Goal: Complete application form

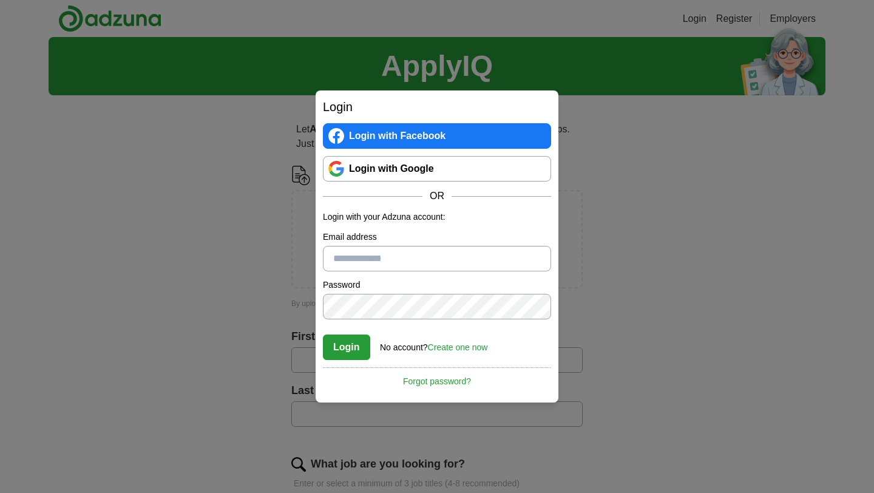
click at [357, 171] on link "Login with Google" at bounding box center [437, 168] width 228 height 25
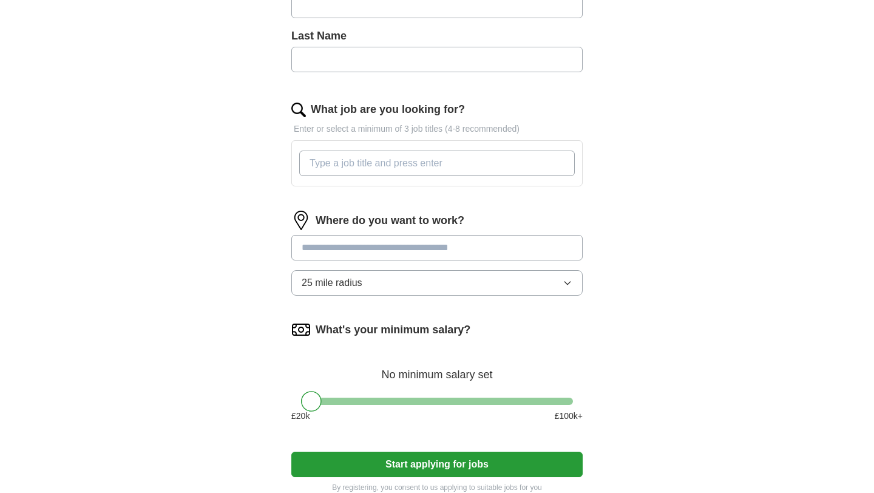
scroll to position [349, 0]
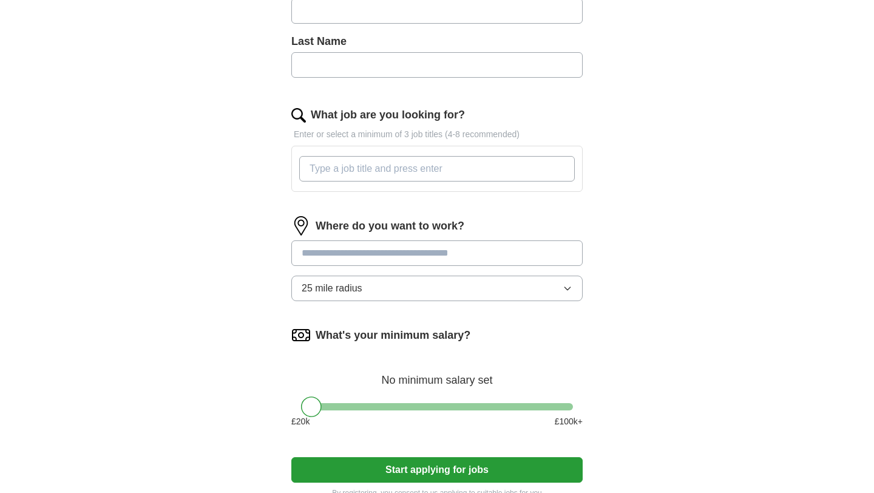
click at [433, 255] on input at bounding box center [436, 252] width 291 height 25
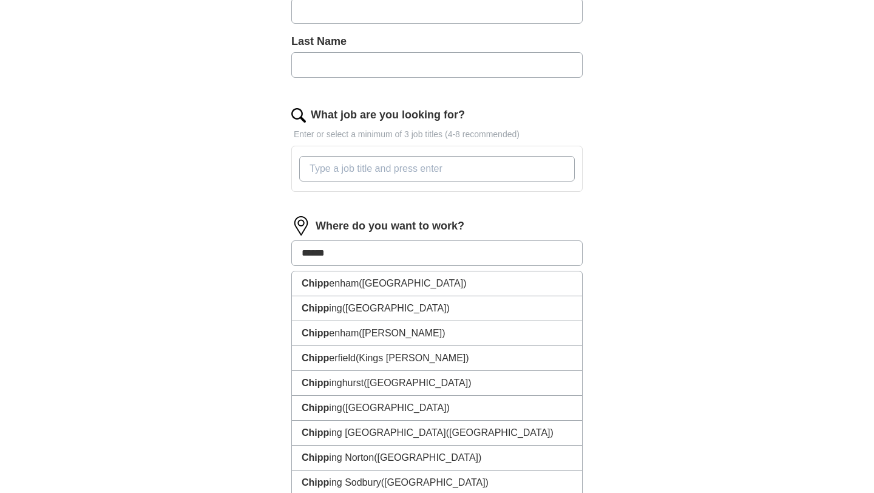
type input "*******"
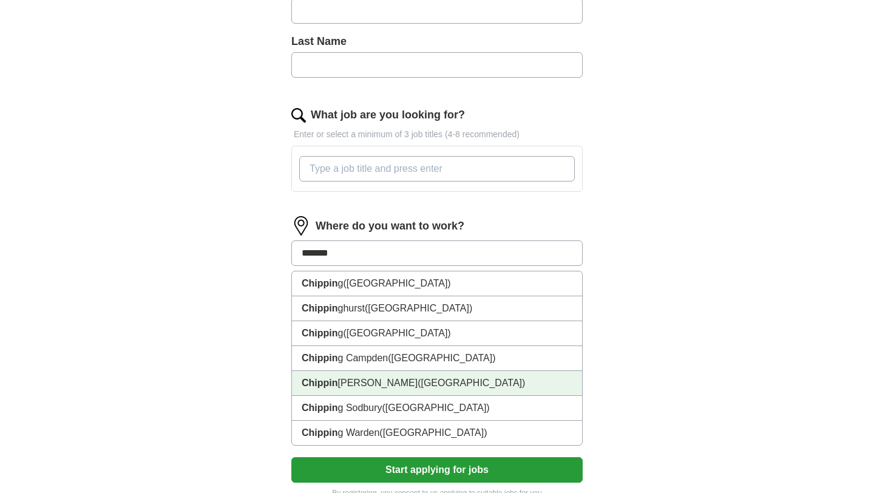
click at [462, 391] on li "[GEOGRAPHIC_DATA] ([GEOGRAPHIC_DATA])" at bounding box center [437, 383] width 290 height 25
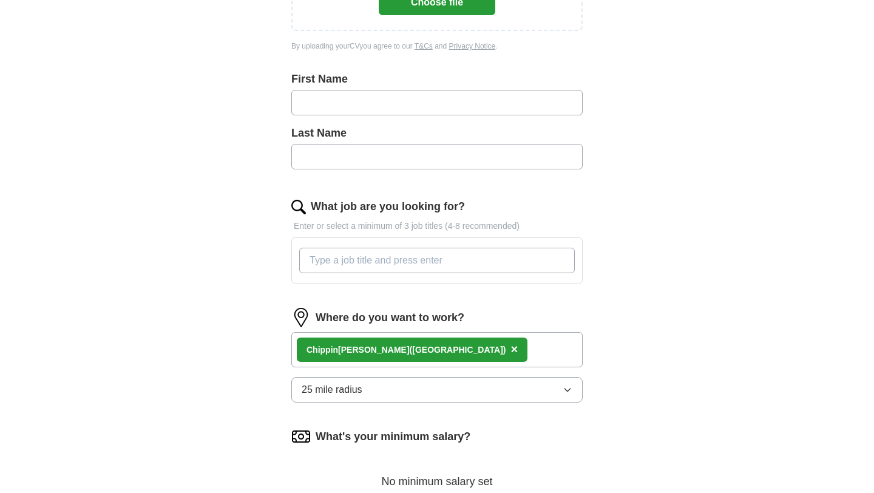
scroll to position [258, 0]
click at [423, 267] on input "What job are you looking for?" at bounding box center [436, 259] width 275 height 25
type input "construction apprentice"
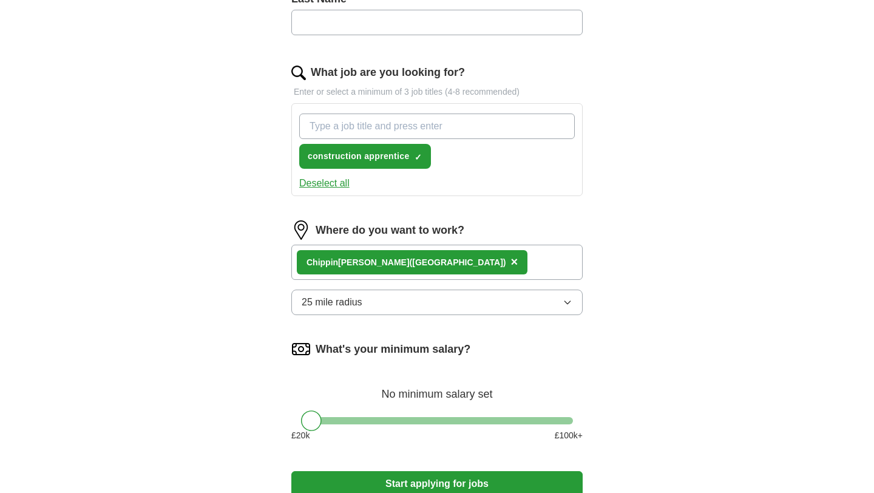
scroll to position [542, 0]
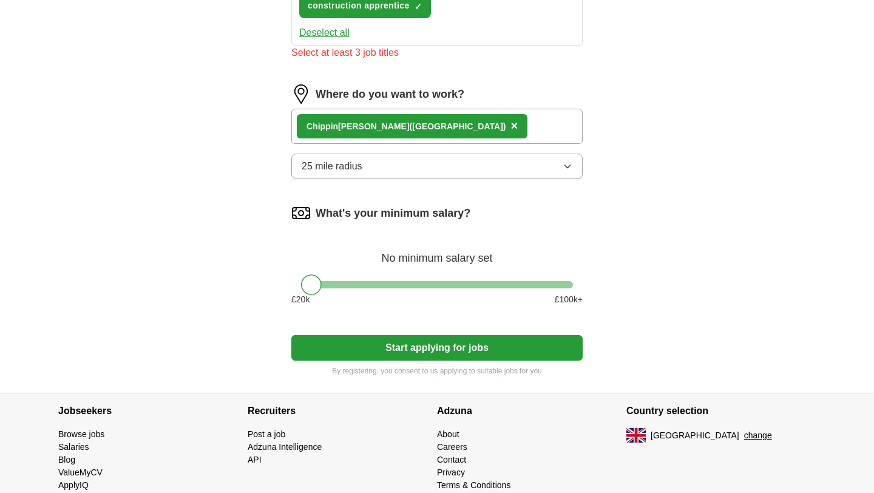
click at [439, 333] on form "Upload a CV Drag and drop your CV or Choose file By uploading your CV you agree…" at bounding box center [436, 0] width 291 height 752
click at [440, 346] on button "Start applying for jobs" at bounding box center [436, 347] width 291 height 25
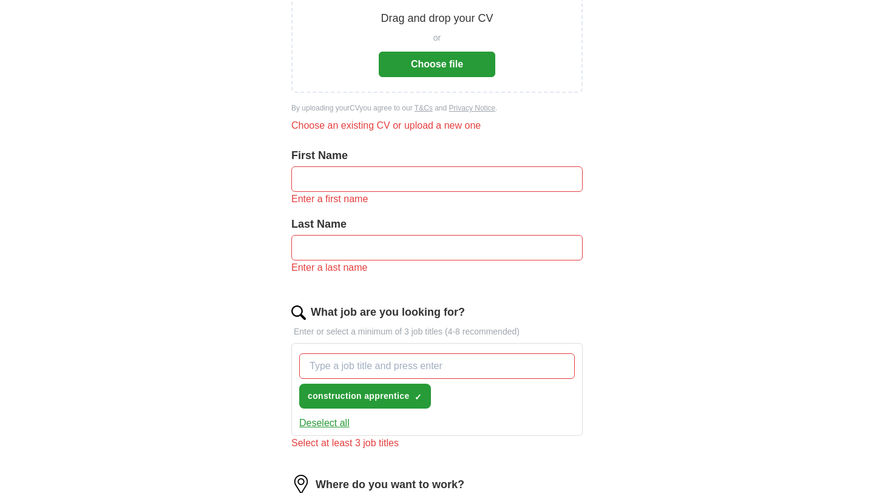
scroll to position [0, 0]
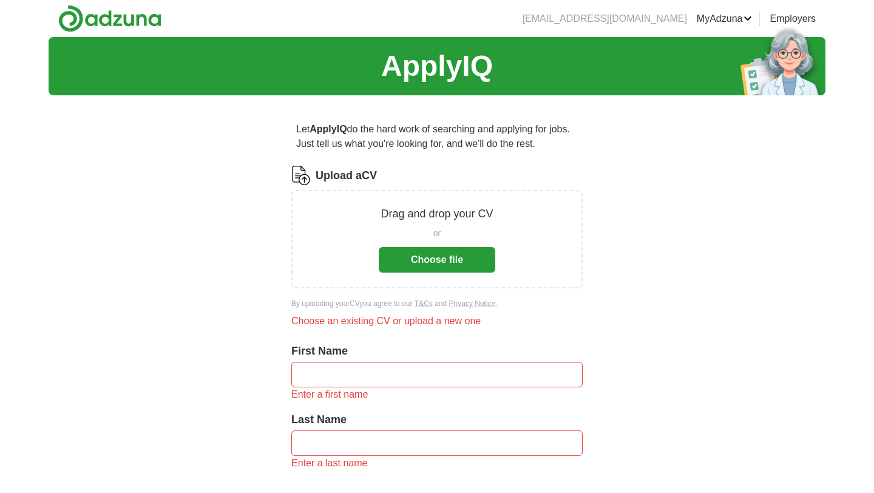
click at [437, 264] on button "Choose file" at bounding box center [437, 259] width 116 height 25
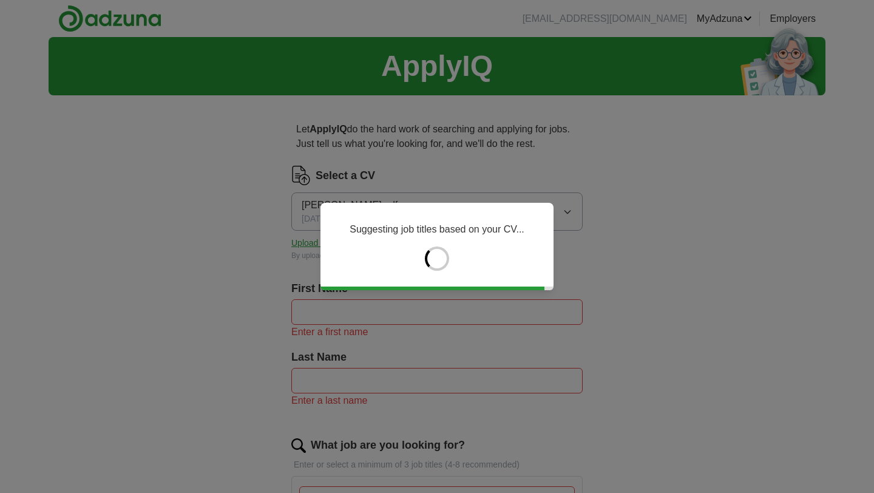
type input "********"
type input "**********"
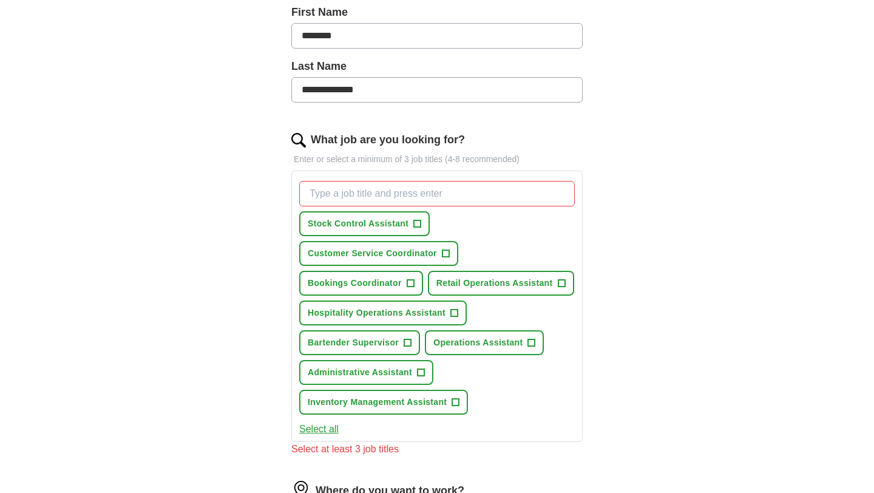
scroll to position [286, 0]
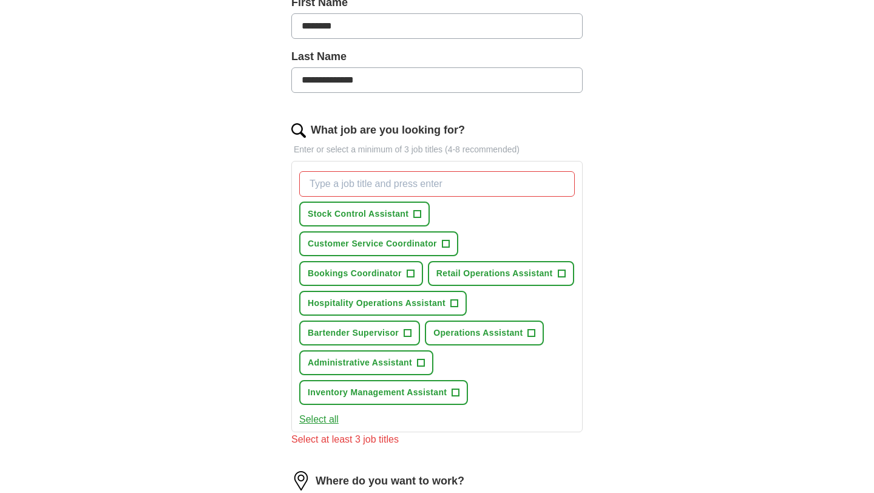
click at [368, 183] on input "What job are you looking for?" at bounding box center [436, 183] width 275 height 25
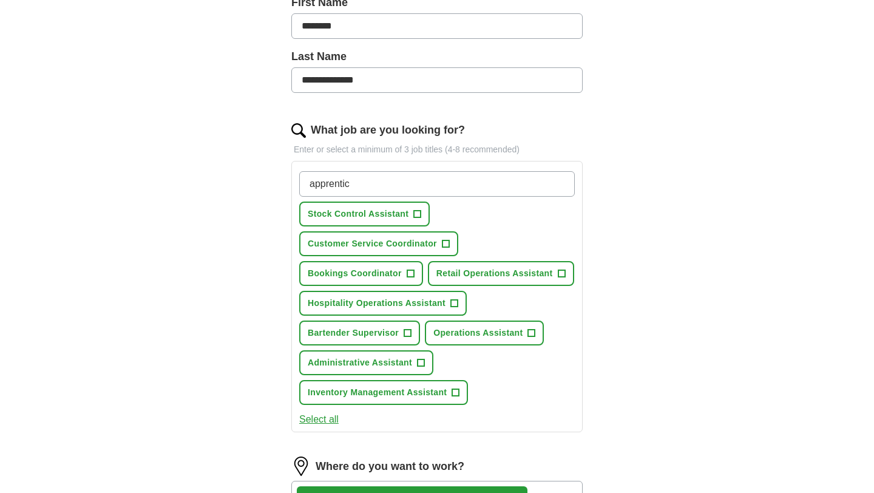
type input "apprentice"
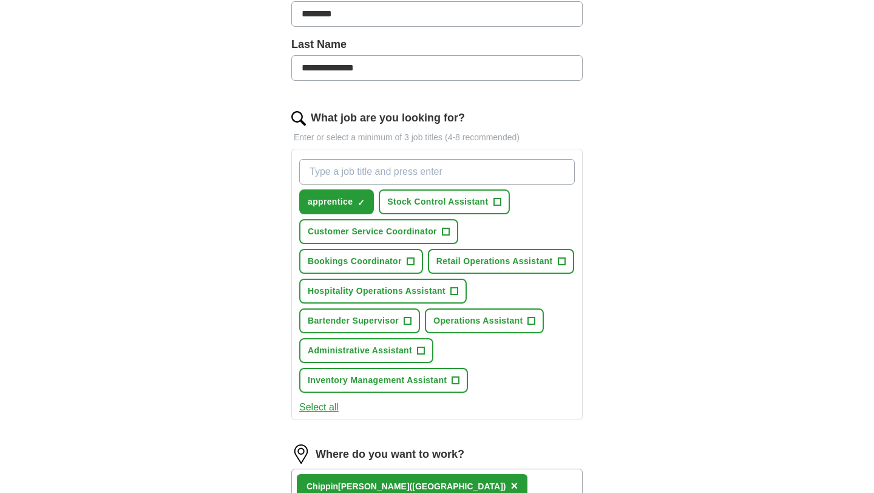
scroll to position [299, 0]
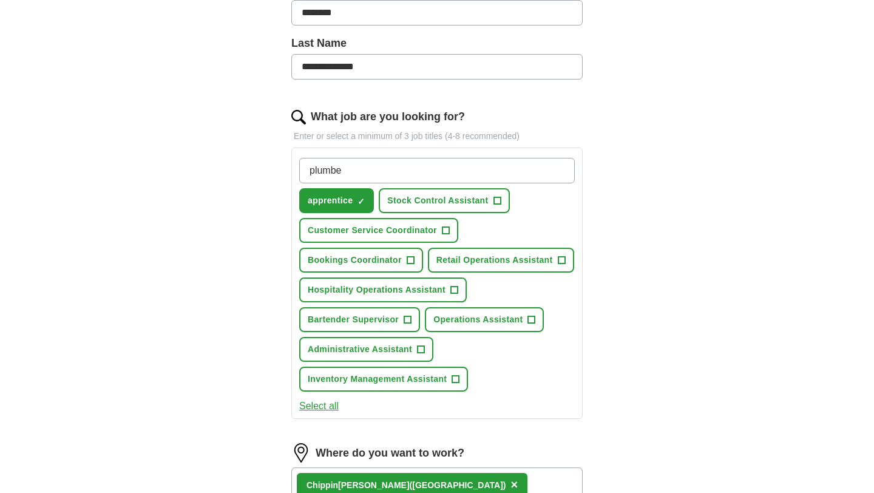
type input "plumber"
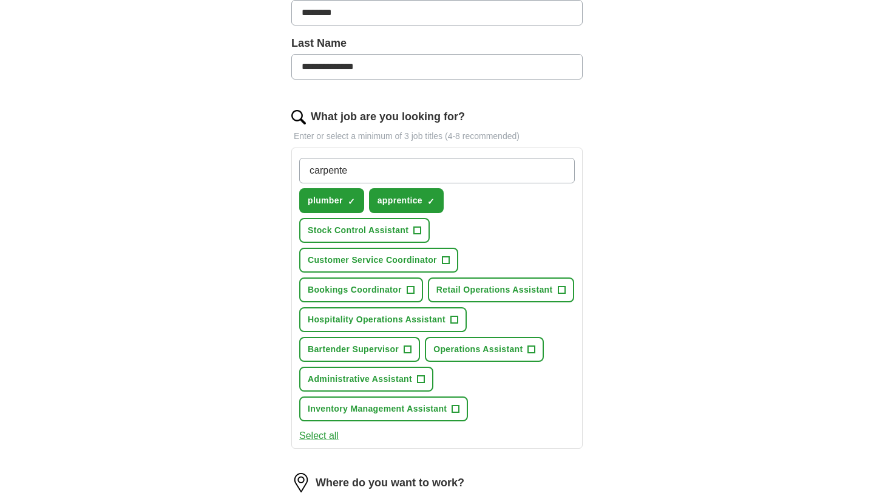
type input "[PERSON_NAME]"
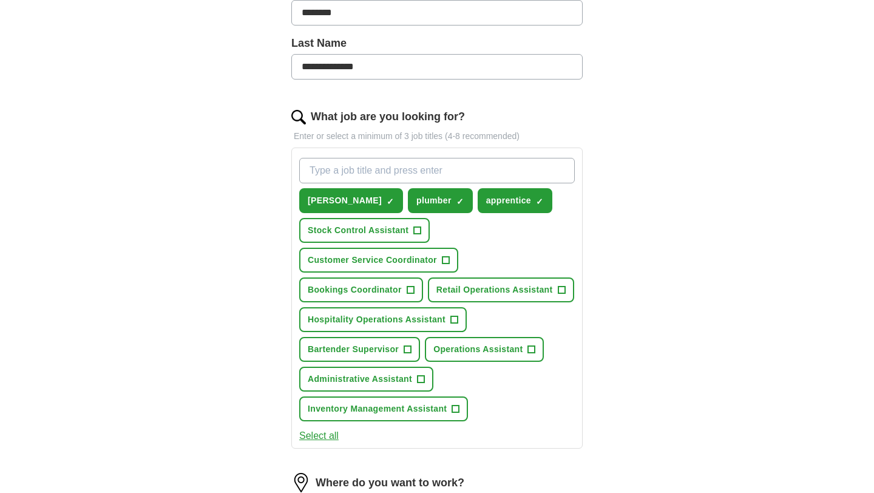
type input "a"
type input "electrician"
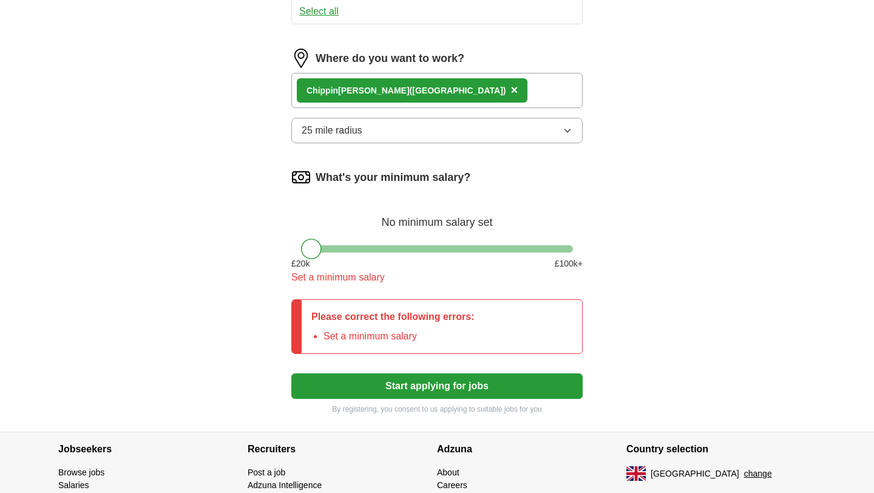
scroll to position [724, 0]
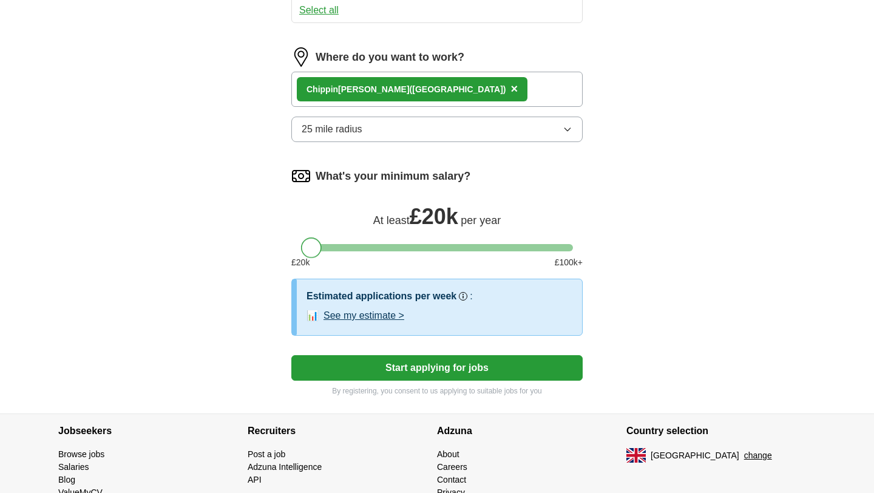
drag, startPoint x: 313, startPoint y: 243, endPoint x: 308, endPoint y: 249, distance: 7.8
click at [308, 249] on div at bounding box center [311, 247] width 21 height 21
click at [440, 375] on button "Start applying for jobs" at bounding box center [436, 367] width 291 height 25
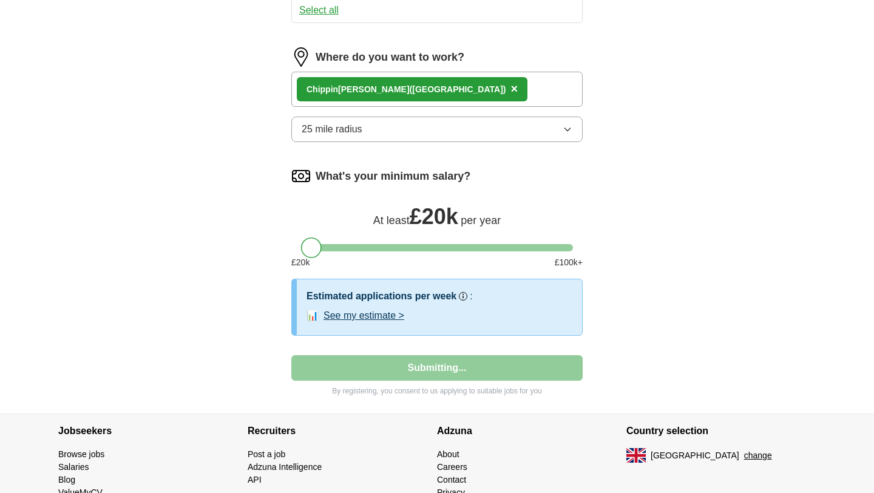
select select "**"
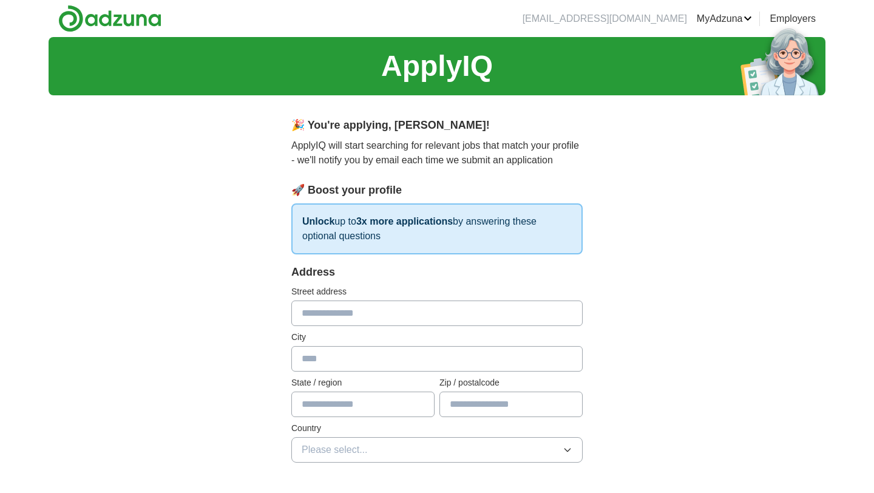
scroll to position [84, 0]
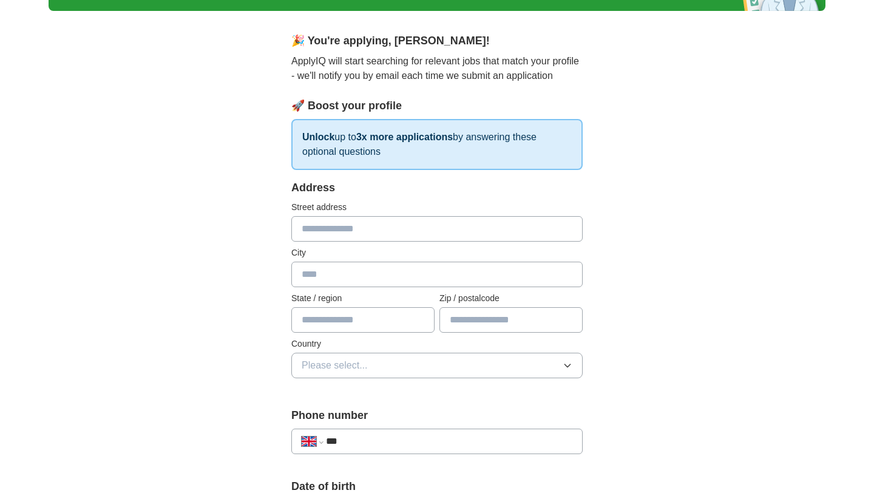
click at [349, 226] on input "text" at bounding box center [436, 228] width 291 height 25
type input "**********"
type input "*******"
click at [396, 321] on input "text" at bounding box center [362, 319] width 143 height 25
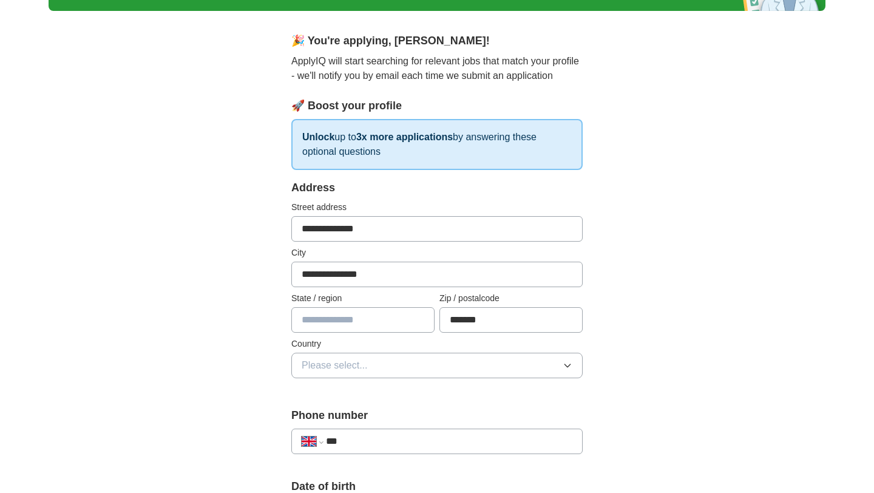
type input "**********"
click at [393, 363] on button "Please select..." at bounding box center [436, 365] width 291 height 25
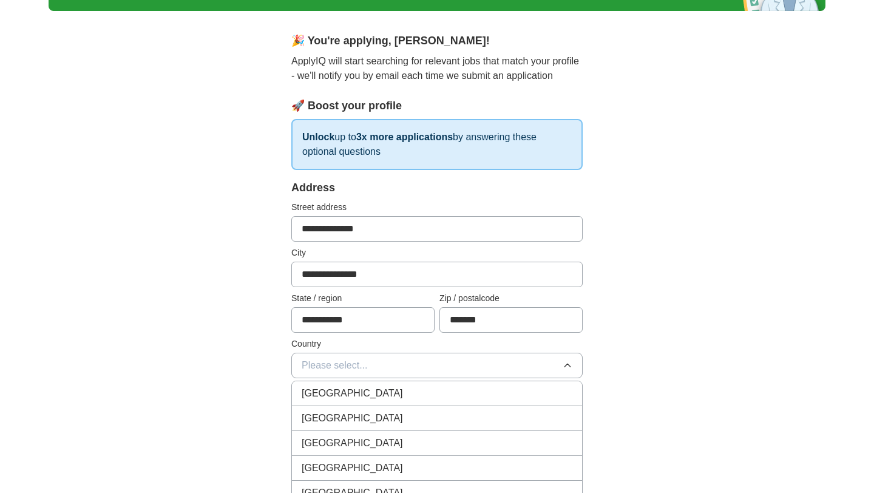
click at [371, 391] on span "[GEOGRAPHIC_DATA]" at bounding box center [352, 393] width 101 height 15
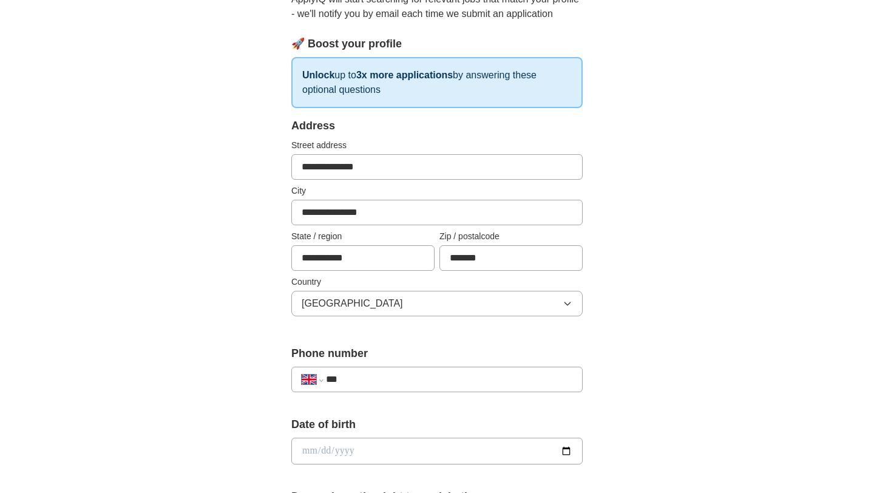
scroll to position [145, 0]
click at [370, 377] on input "***" at bounding box center [449, 380] width 246 height 15
type input "**********"
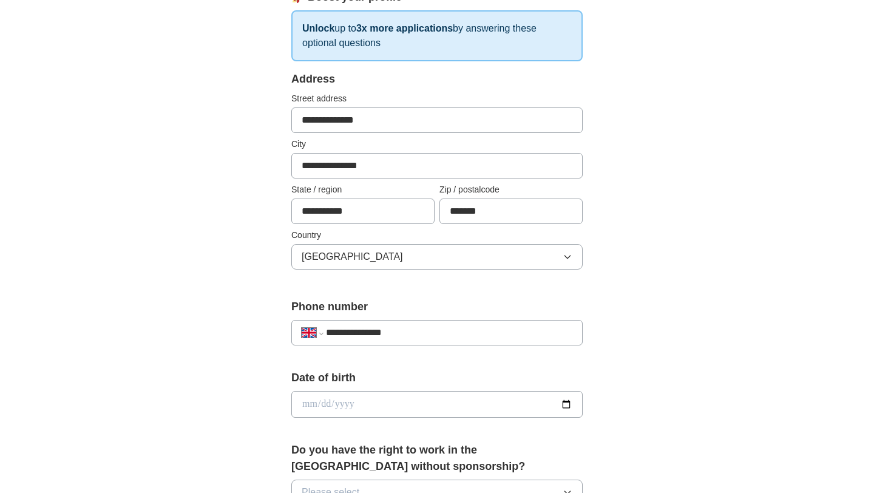
scroll to position [204, 0]
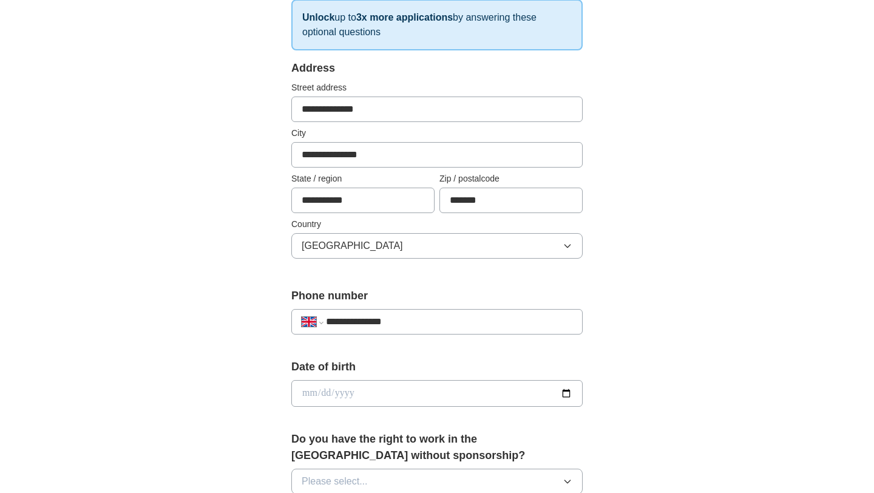
click at [376, 408] on div "Date of birth" at bounding box center [436, 388] width 291 height 58
click at [486, 400] on input "date" at bounding box center [436, 393] width 291 height 27
type input "**********"
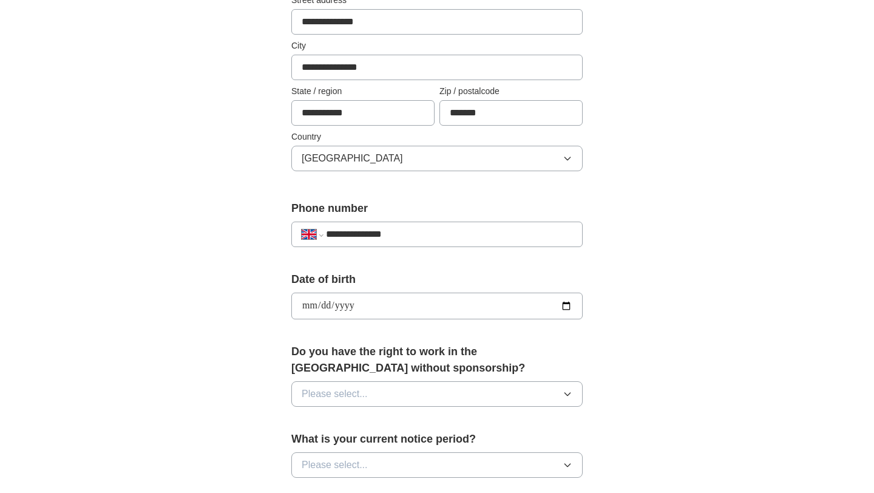
scroll to position [346, 0]
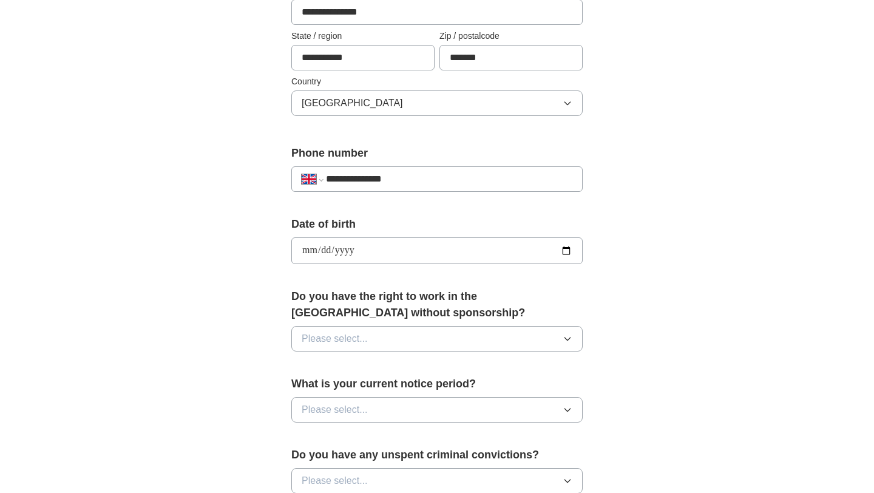
click at [456, 342] on button "Please select..." at bounding box center [436, 338] width 291 height 25
click at [422, 366] on div "Yes" at bounding box center [437, 366] width 271 height 15
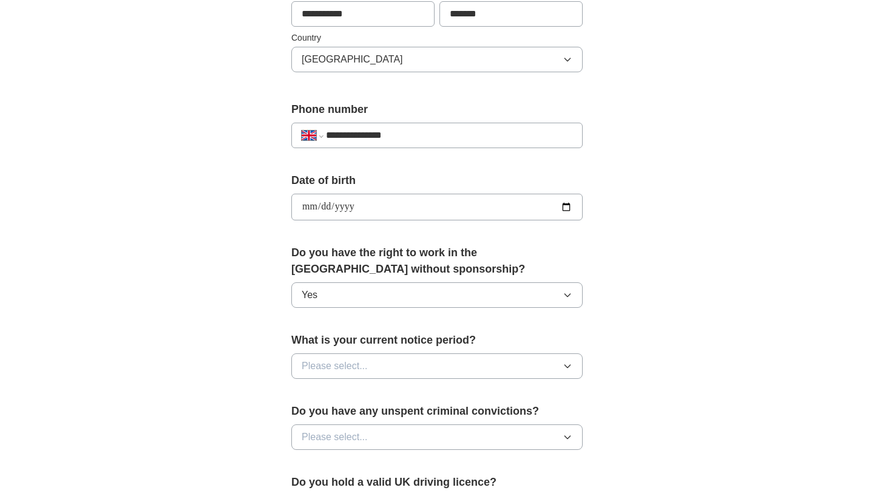
scroll to position [408, 0]
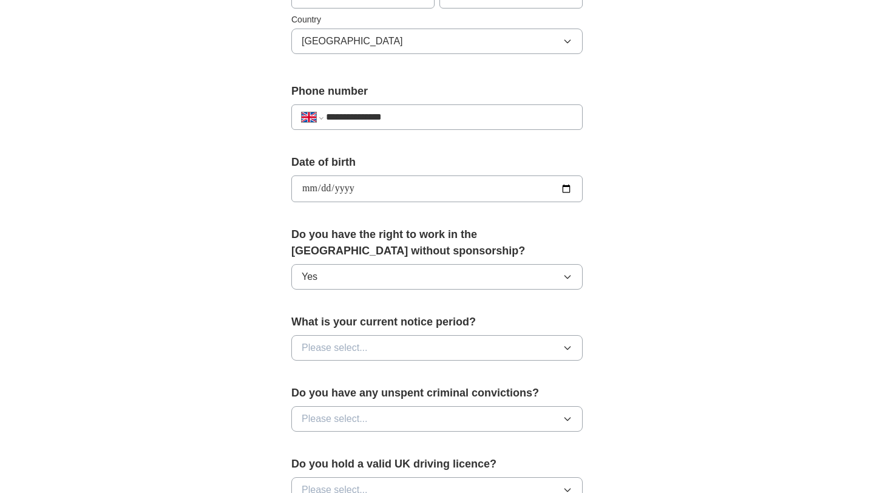
click at [421, 351] on button "Please select..." at bounding box center [436, 347] width 291 height 25
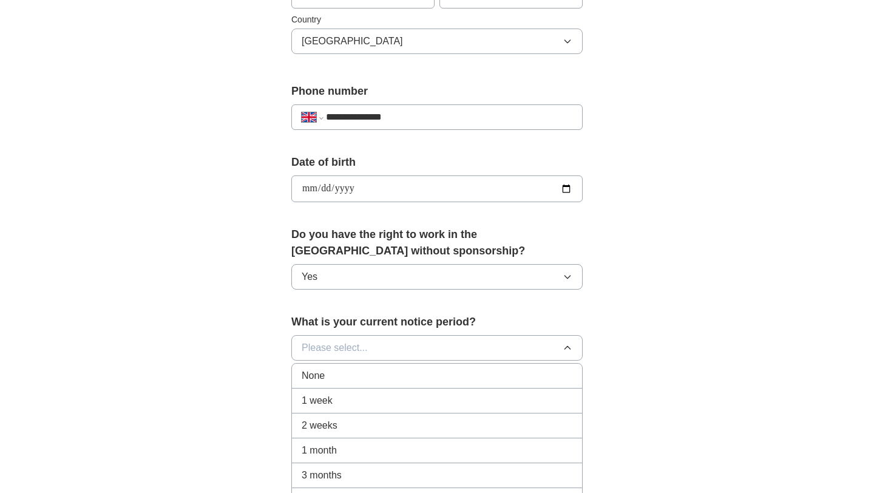
click at [395, 414] on li "2 weeks" at bounding box center [437, 425] width 290 height 25
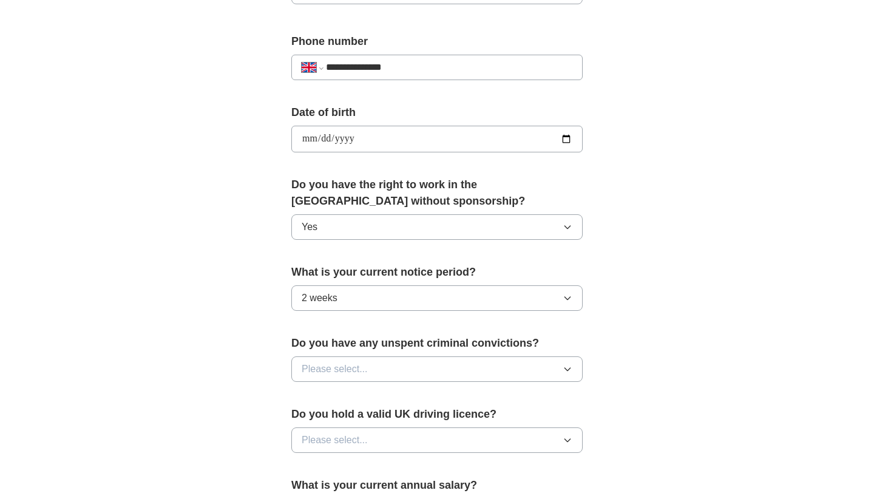
scroll to position [459, 0]
click at [393, 343] on label "Do you have any unspent criminal convictions?" at bounding box center [436, 342] width 291 height 16
click at [388, 357] on button "Please select..." at bounding box center [436, 368] width 291 height 25
click at [374, 417] on div "No" at bounding box center [437, 421] width 271 height 15
click at [376, 441] on button "Please select..." at bounding box center [436, 439] width 291 height 25
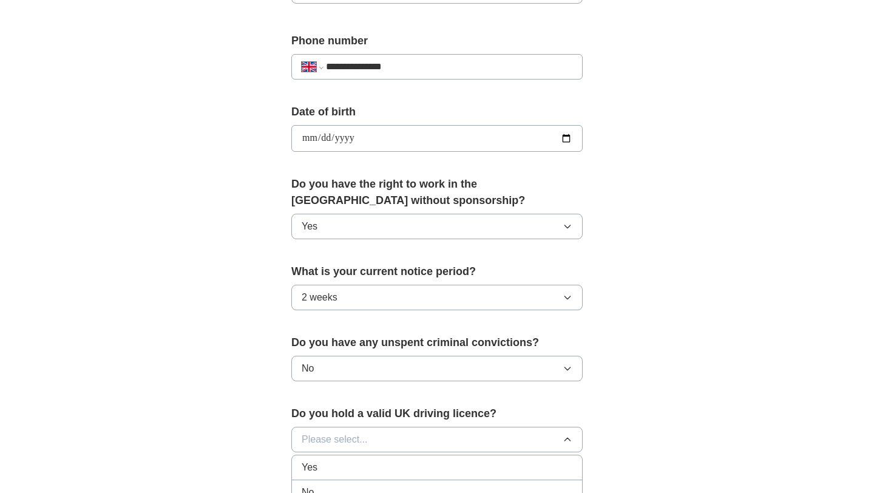
click at [379, 466] on div "Yes" at bounding box center [437, 467] width 271 height 15
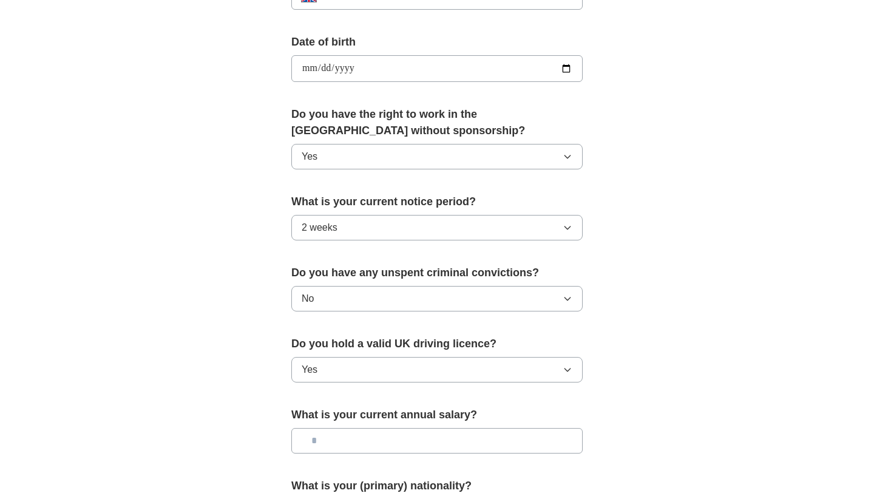
scroll to position [548, 0]
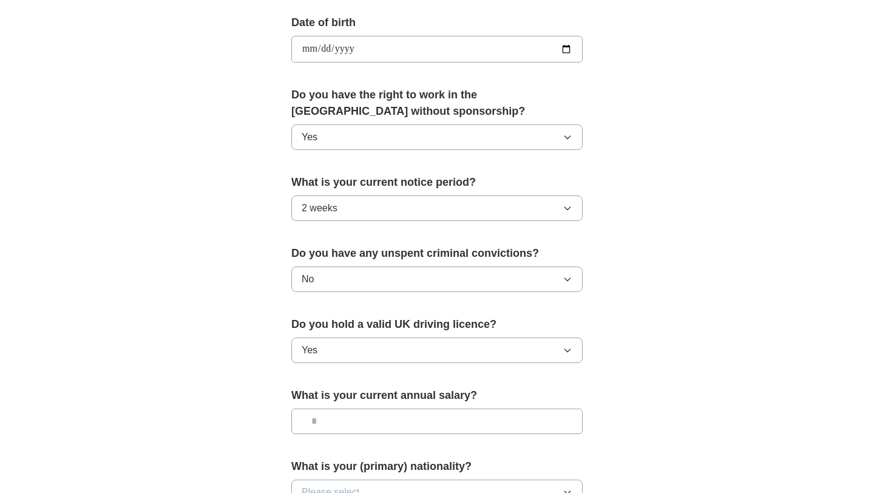
click at [366, 431] on input "text" at bounding box center [436, 420] width 291 height 25
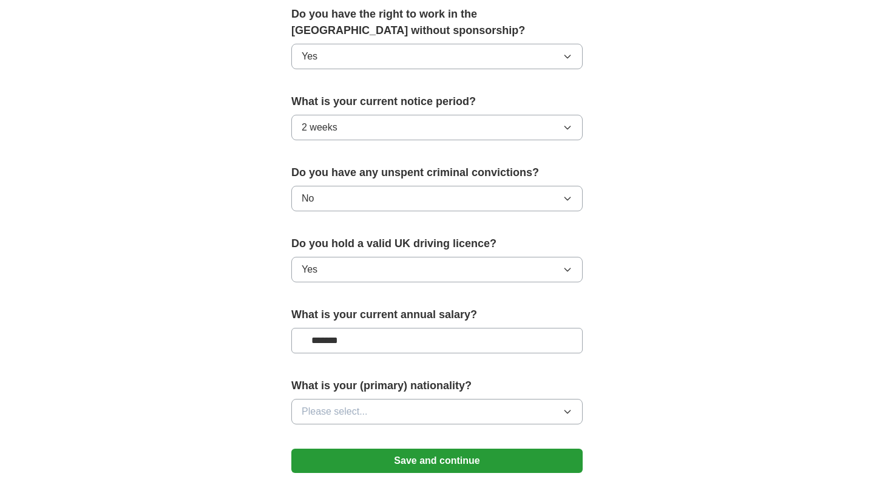
scroll to position [685, 0]
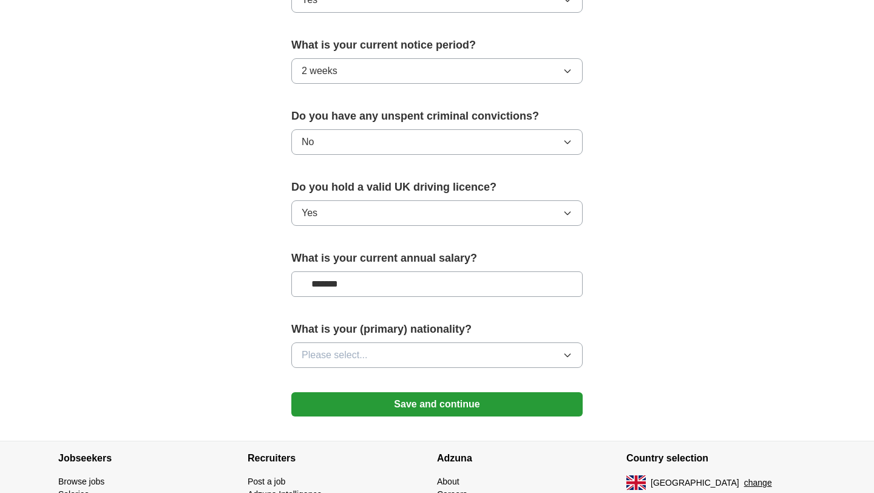
type input "*******"
click at [414, 351] on button "Please select..." at bounding box center [436, 354] width 291 height 25
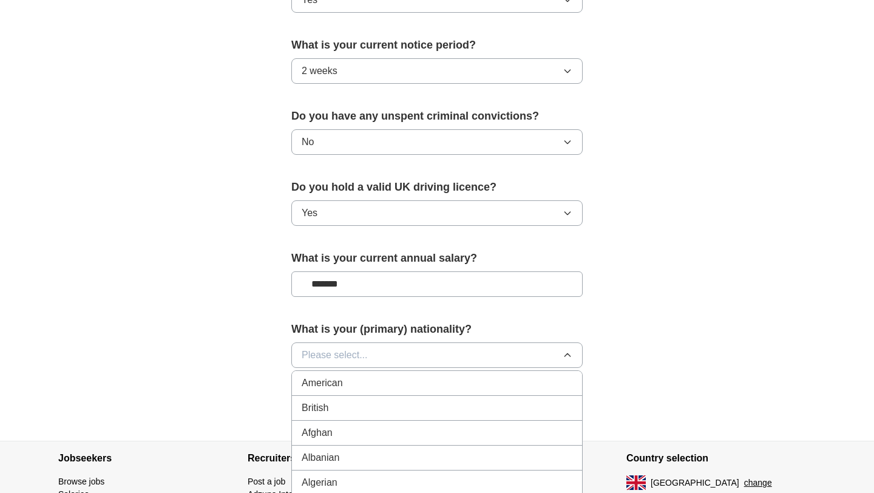
click at [365, 408] on div "British" at bounding box center [437, 407] width 271 height 15
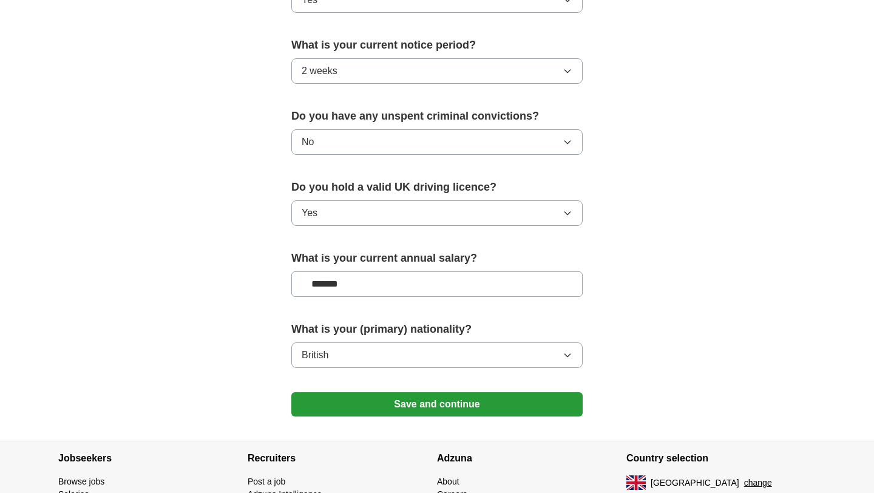
click at [434, 408] on button "Save and continue" at bounding box center [436, 404] width 291 height 24
